Goal: Information Seeking & Learning: Learn about a topic

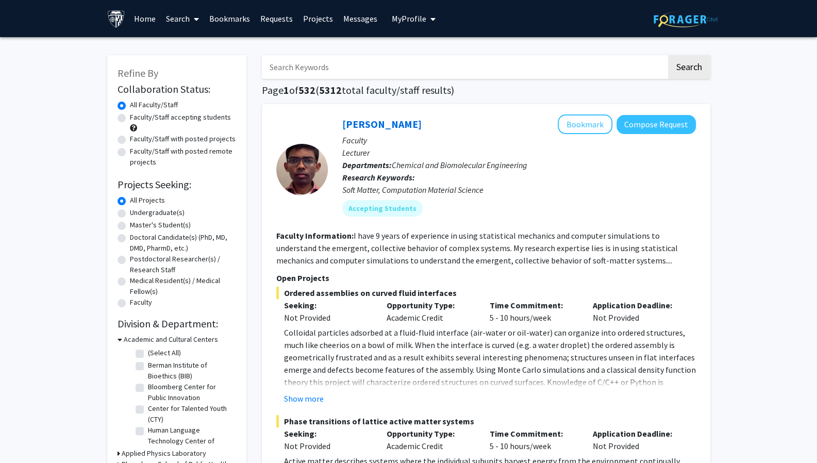
click at [410, 21] on span "My Profile" at bounding box center [409, 18] width 35 height 10
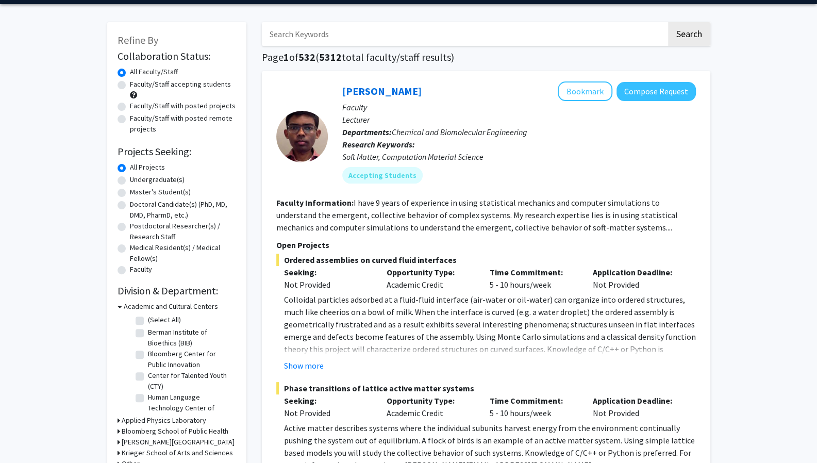
scroll to position [36, 0]
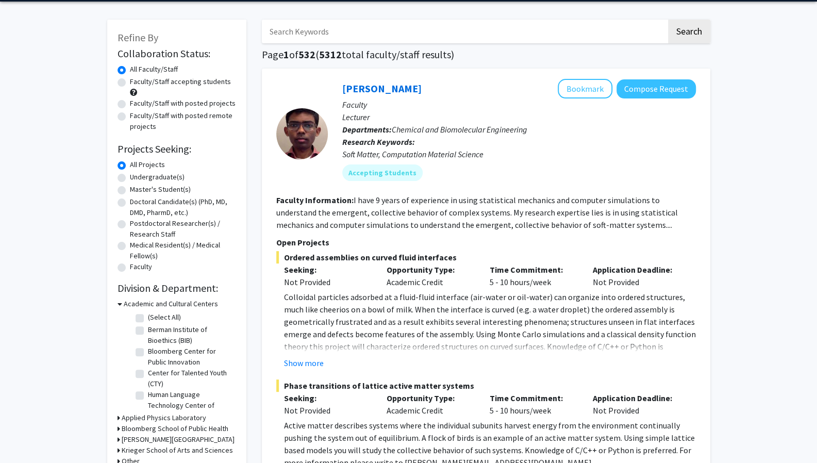
click at [175, 176] on label "Undergraduate(s)" at bounding box center [157, 177] width 55 height 11
click at [137, 176] on input "Undergraduate(s)" at bounding box center [133, 175] width 7 height 7
radio input "true"
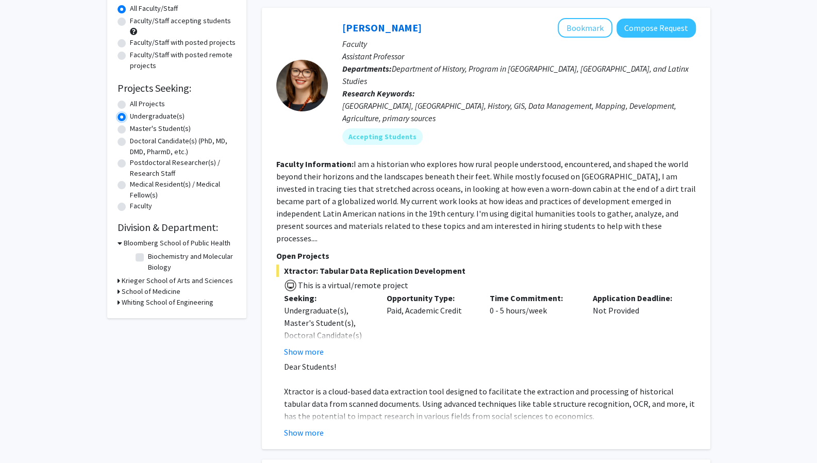
scroll to position [81, 0]
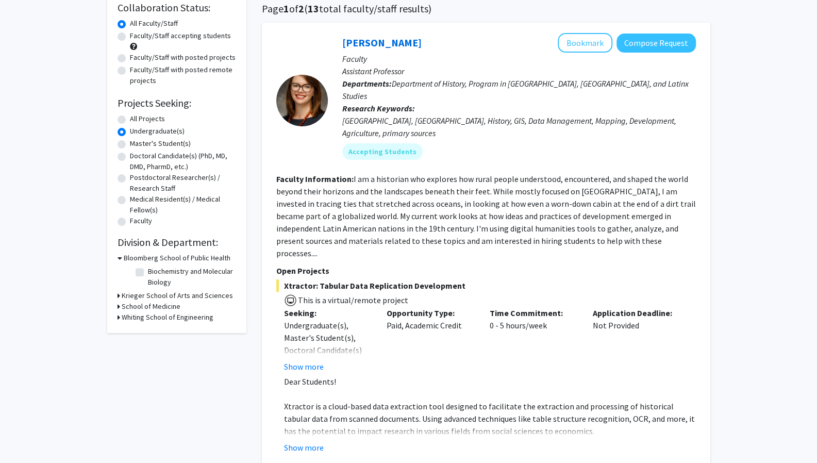
click at [194, 316] on h3 "Whiting School of Engineering" at bounding box center [168, 317] width 92 height 11
drag, startPoint x: 179, startPoint y: 329, endPoint x: 126, endPoint y: 349, distance: 56.6
click at [126, 349] on div "Refine By Collaboration Status: Collaboration Status All Faculty/Staff Collabor…" at bounding box center [176, 162] width 139 height 377
click at [135, 309] on h3 "School of Medicine" at bounding box center [151, 306] width 59 height 11
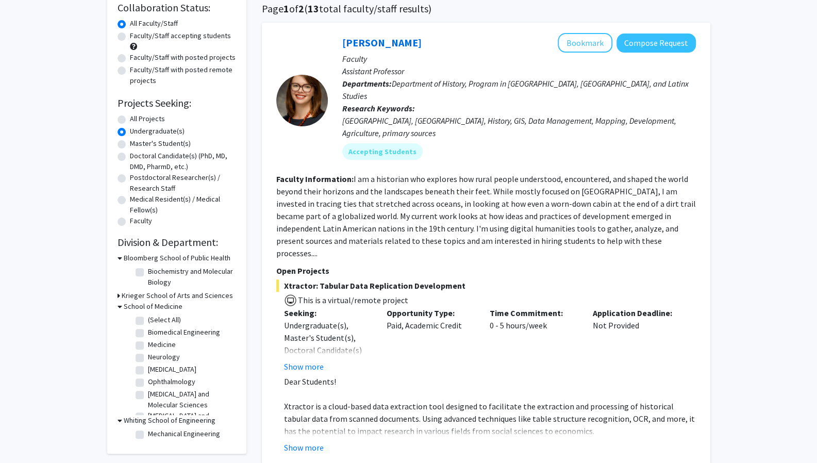
click at [146, 332] on fg-checkbox "Biomedical Engineering Biomedical Engineering" at bounding box center [185, 333] width 98 height 12
click at [148, 332] on label "Biomedical Engineering" at bounding box center [184, 332] width 72 height 11
click at [148, 332] on input "Biomedical Engineering" at bounding box center [151, 330] width 7 height 7
checkbox input "true"
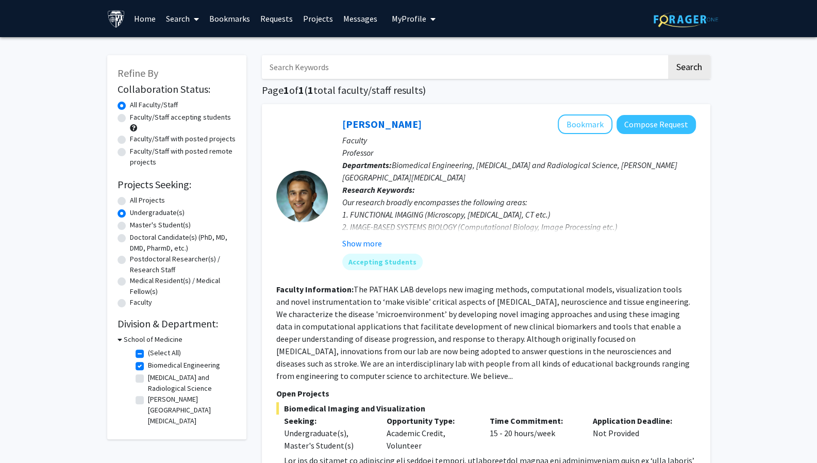
click at [151, 339] on h3 "School of Medicine" at bounding box center [153, 339] width 59 height 11
click at [152, 338] on h3 "School of Medicine" at bounding box center [151, 339] width 59 height 11
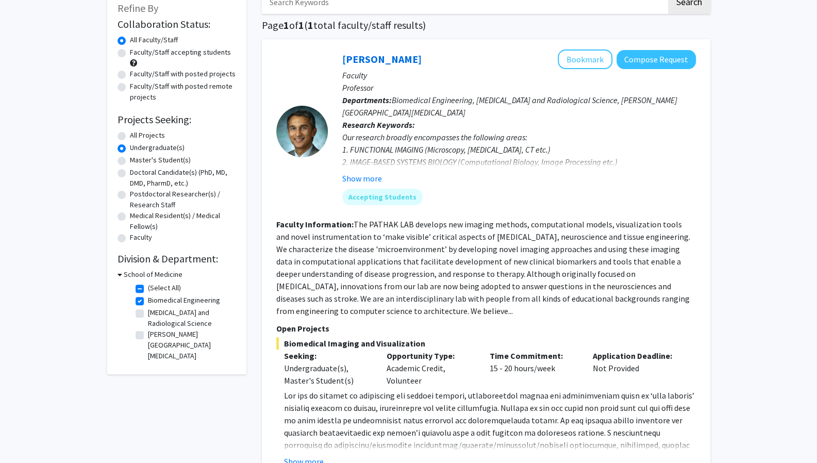
scroll to position [66, 0]
click at [372, 177] on button "Show more" at bounding box center [362, 177] width 40 height 12
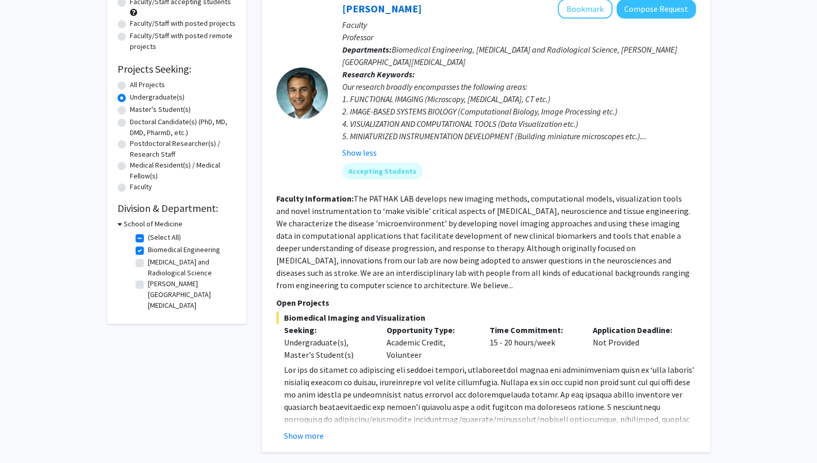
scroll to position [219, 0]
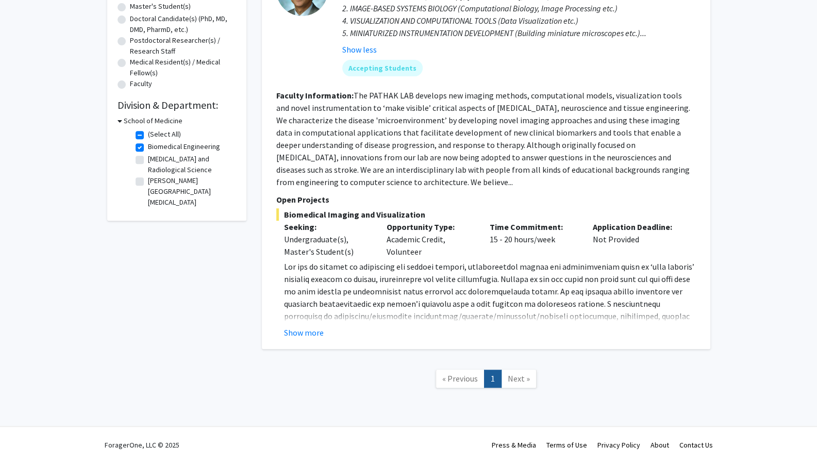
click at [522, 372] on link "Next »" at bounding box center [519, 379] width 36 height 18
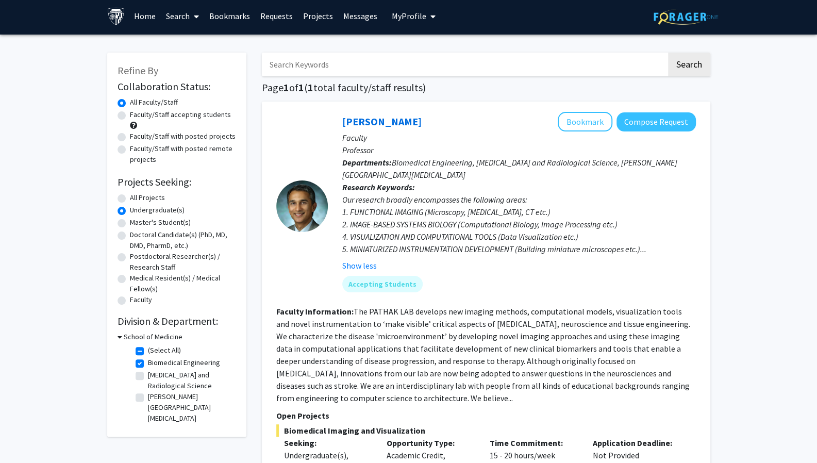
scroll to position [3, 0]
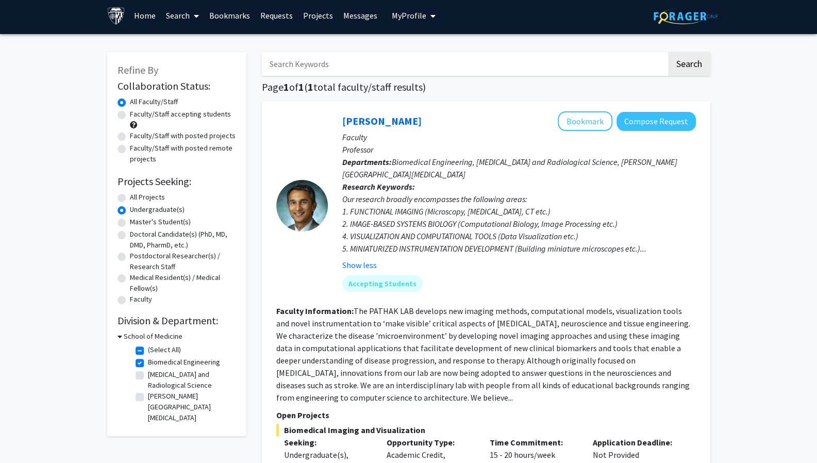
click at [148, 360] on label "Biomedical Engineering" at bounding box center [184, 362] width 72 height 11
click at [148, 360] on input "Biomedical Engineering" at bounding box center [151, 360] width 7 height 7
checkbox input "false"
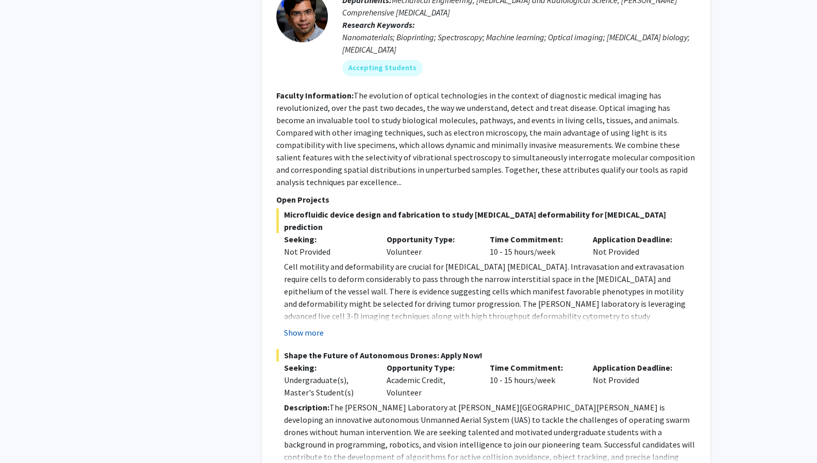
scroll to position [2442, 0]
click at [313, 326] on button "Show more" at bounding box center [304, 332] width 40 height 12
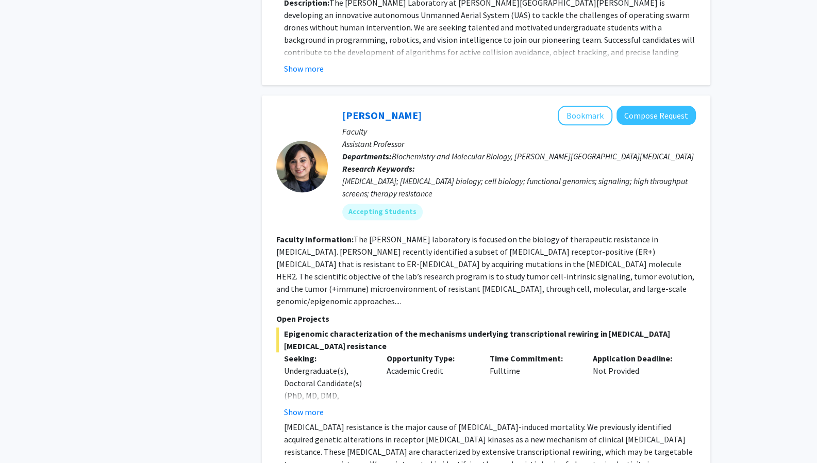
scroll to position [2995, 0]
click at [296, 405] on button "Show more" at bounding box center [304, 411] width 40 height 12
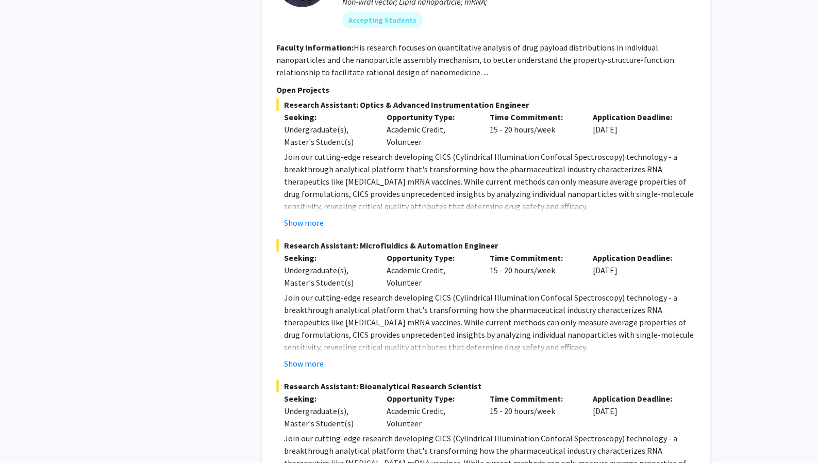
scroll to position [4542, 0]
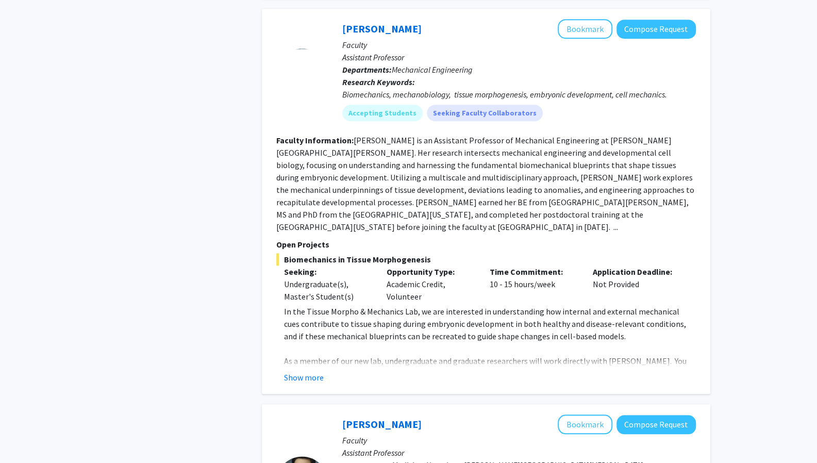
scroll to position [479, 0]
click at [312, 371] on button "Show more" at bounding box center [304, 377] width 40 height 12
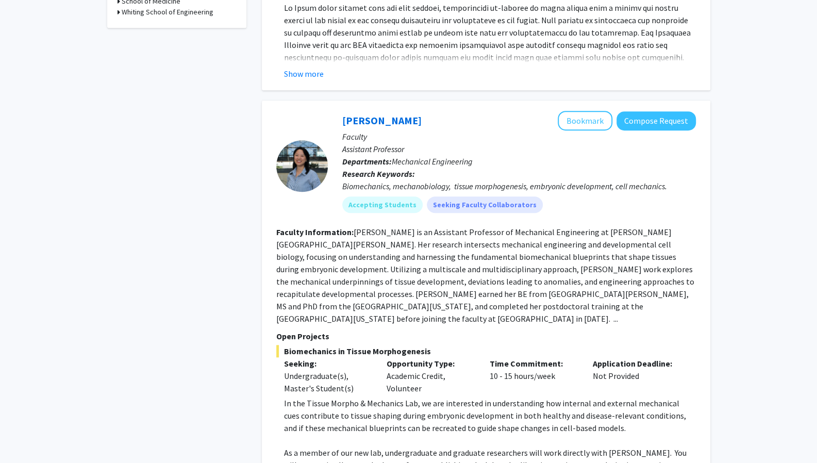
scroll to position [384, 0]
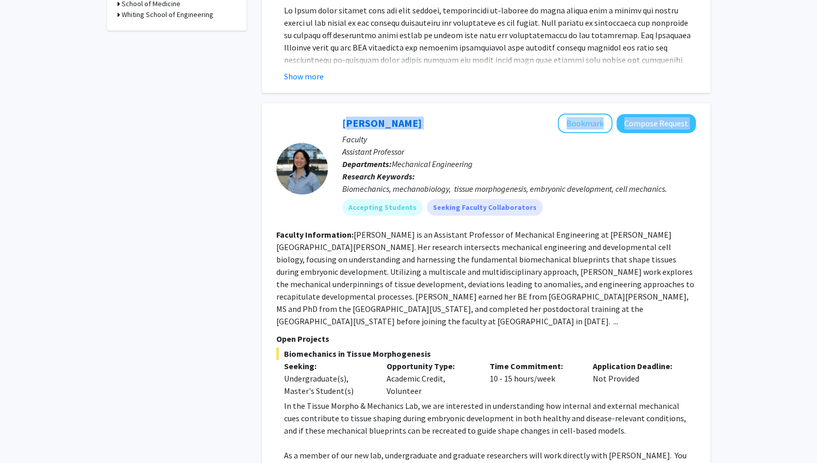
drag, startPoint x: 421, startPoint y: 108, endPoint x: 328, endPoint y: 108, distance: 93.3
click at [328, 113] on div "Shinuo Weng Bookmark Compose Request Faculty Assistant Professor Departments: M…" at bounding box center [512, 168] width 368 height 110
click at [429, 113] on div "Shinuo Weng Bookmark Compose Request" at bounding box center [519, 123] width 354 height 20
drag, startPoint x: 405, startPoint y: 111, endPoint x: 343, endPoint y: 113, distance: 62.4
click at [343, 113] on div "Shinuo Weng Bookmark Compose Request" at bounding box center [519, 123] width 354 height 20
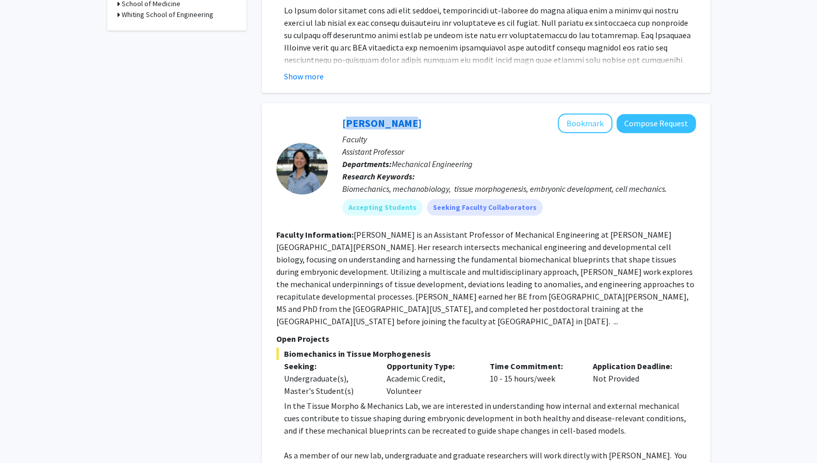
copy link "Shinuo Weng"
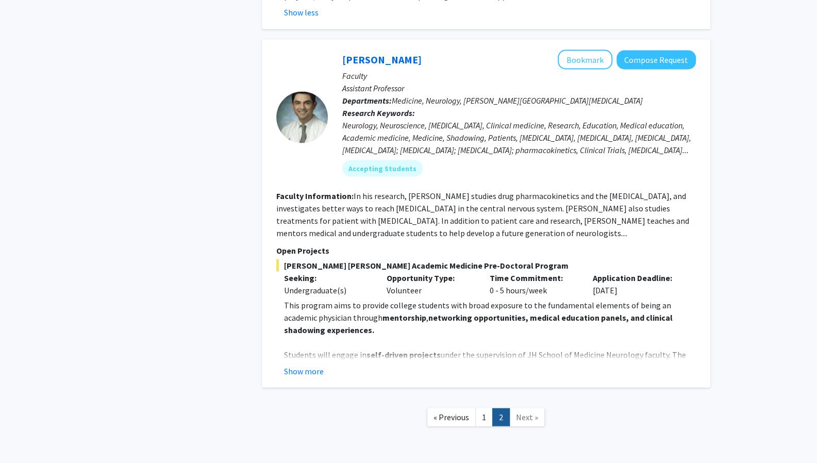
scroll to position [1178, 0]
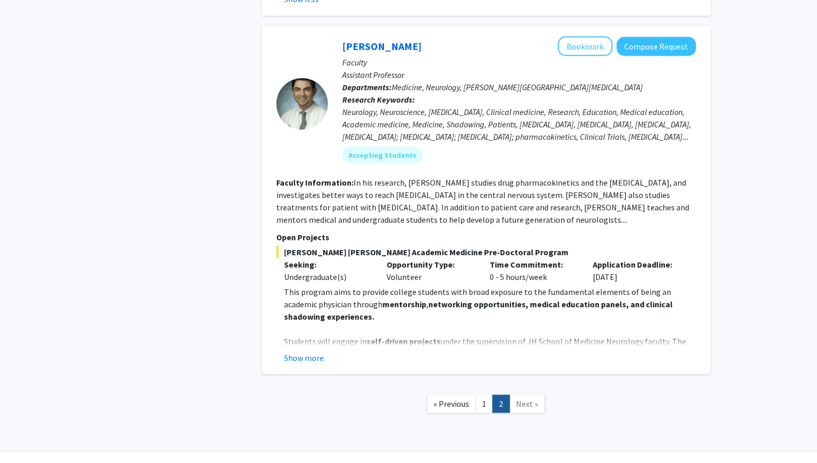
click at [323, 351] on div "Show more" at bounding box center [490, 357] width 412 height 12
click at [315, 351] on button "Show more" at bounding box center [304, 357] width 40 height 12
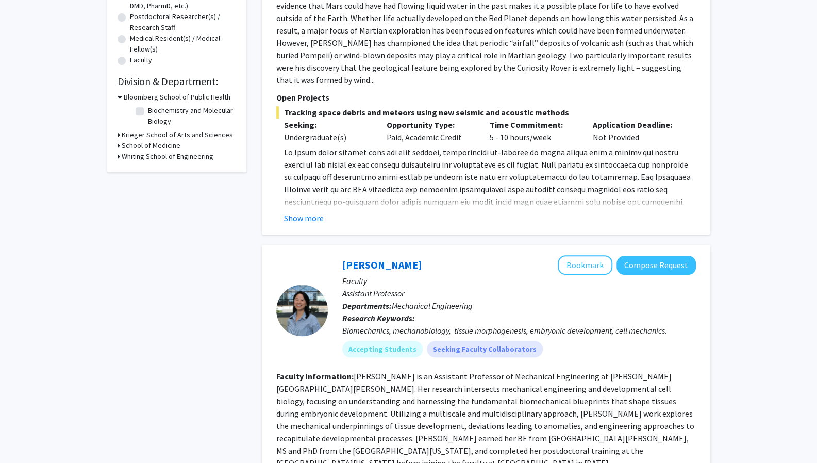
scroll to position [0, 0]
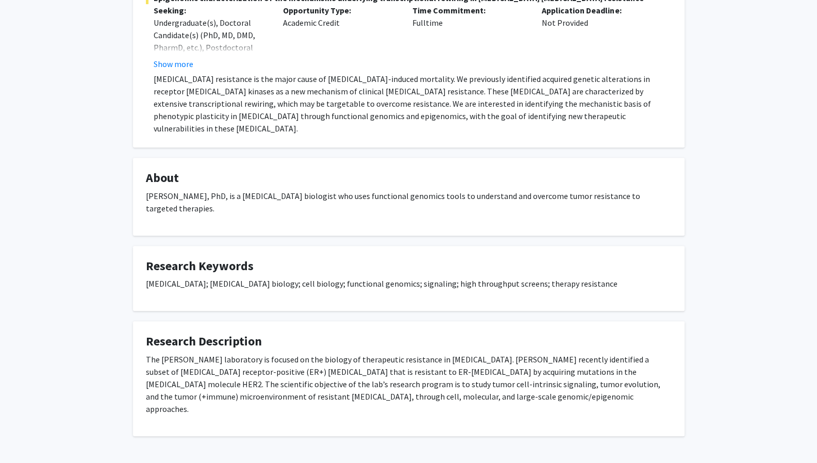
scroll to position [228, 0]
click at [439, 207] on fg-card "About [PERSON_NAME], PhD, is a [MEDICAL_DATA] biologist who uses functional gen…" at bounding box center [409, 196] width 552 height 78
